Goal: Go to known website: Access a specific website the user already knows

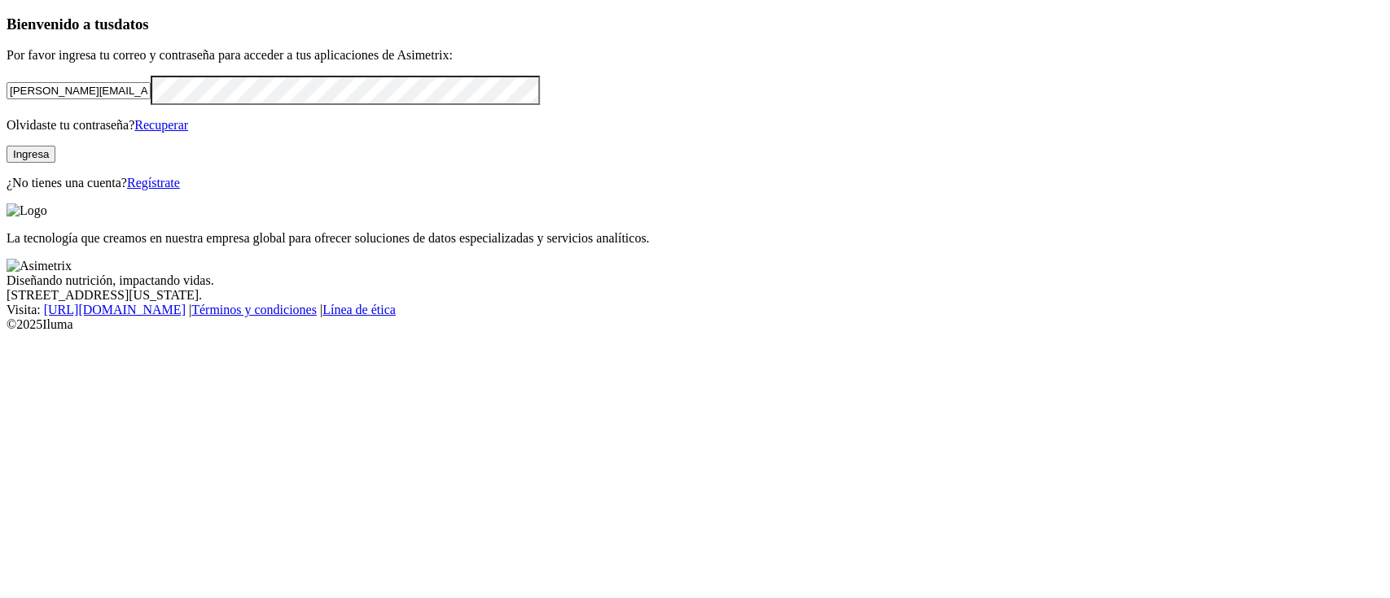
click at [151, 99] on input "[PERSON_NAME][EMAIL_ADDRESS][PERSON_NAME][DOMAIN_NAME]" at bounding box center [79, 90] width 144 height 17
type input "[PERSON_NAME][EMAIL_ADDRESS][PERSON_NAME][DOMAIN_NAME]"
click at [55, 163] on button "Ingresa" at bounding box center [31, 154] width 49 height 17
